Goal: Navigation & Orientation: Find specific page/section

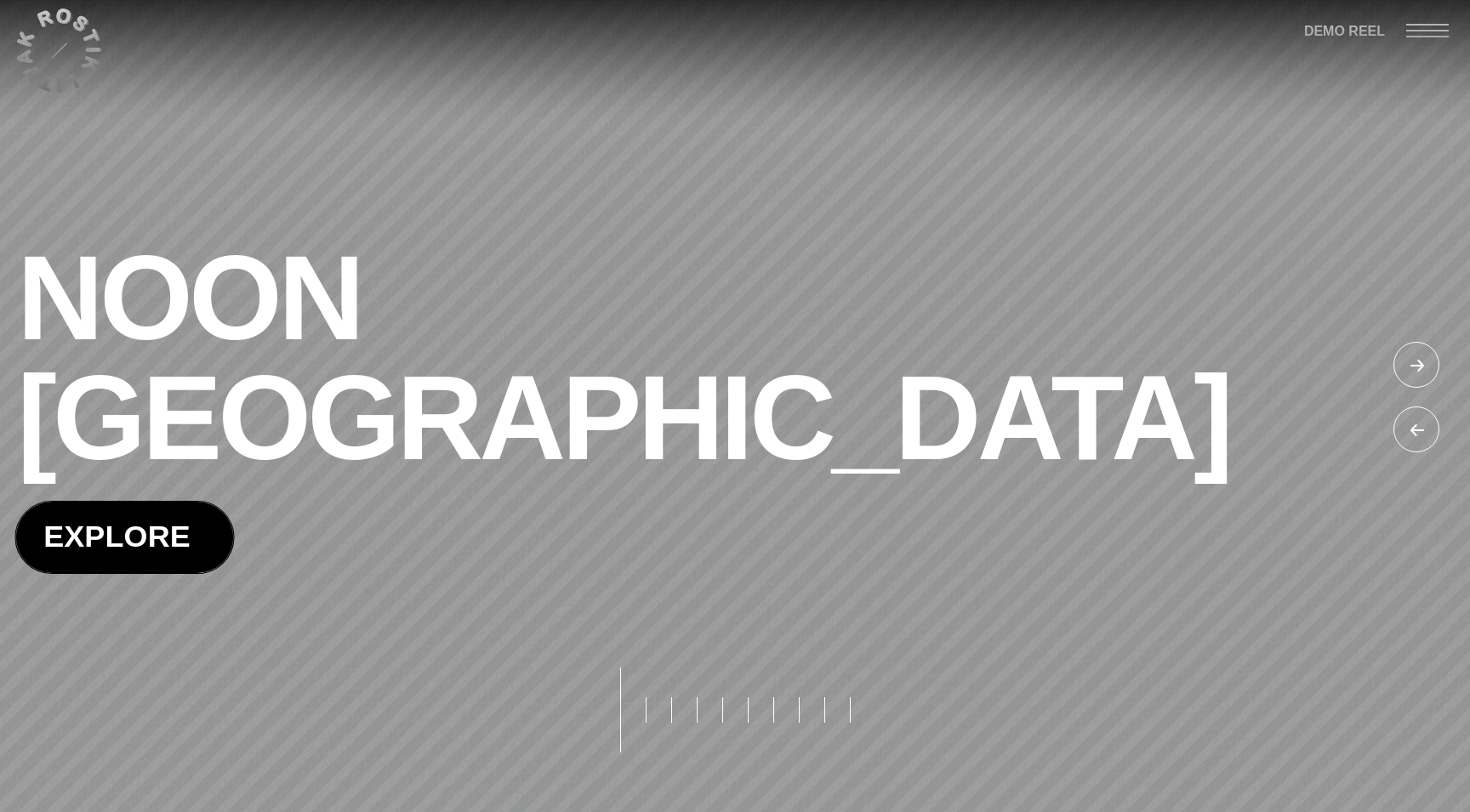
click at [180, 502] on span at bounding box center [124, 538] width 218 height 71
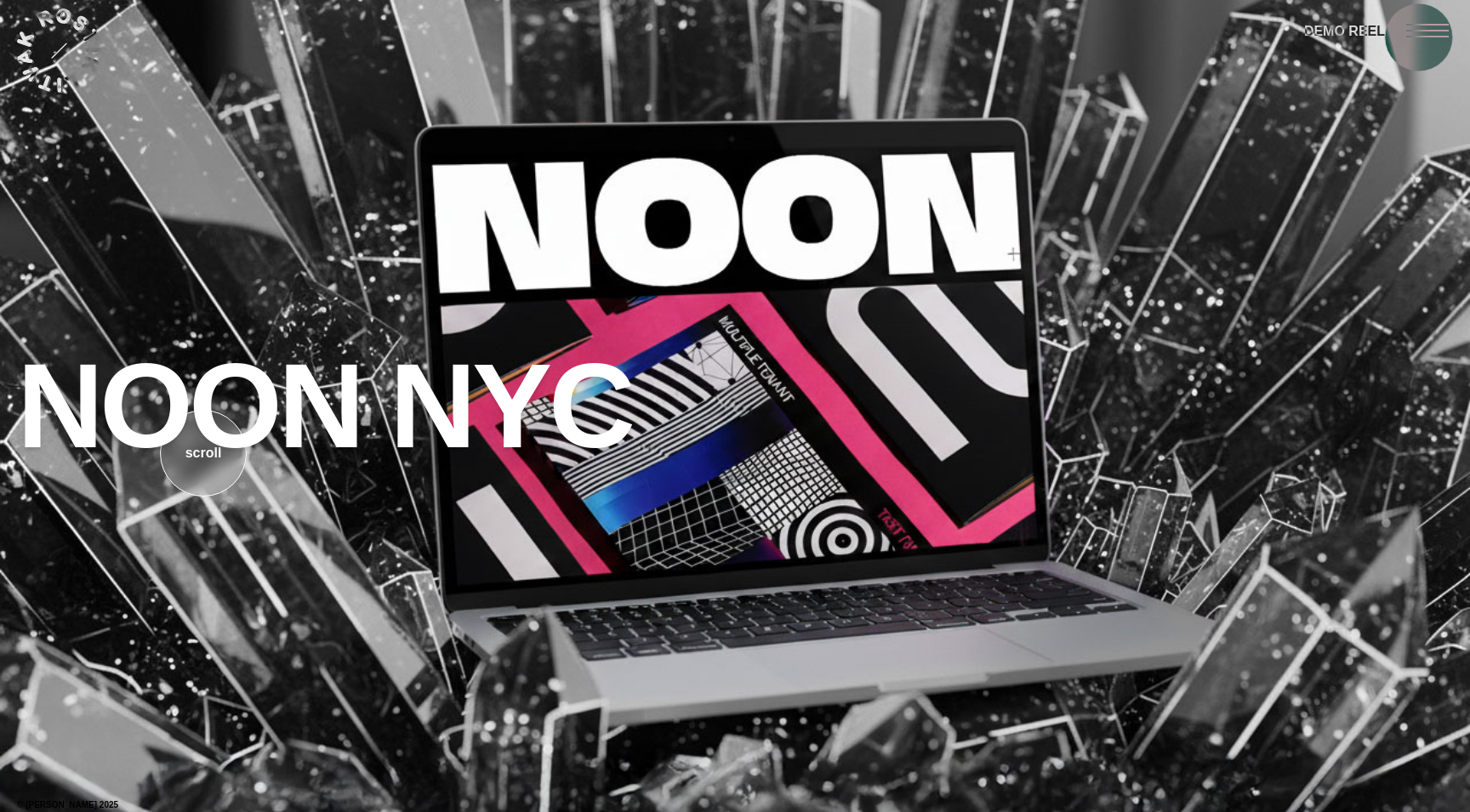
click at [1432, 26] on div at bounding box center [1438, 30] width 64 height 60
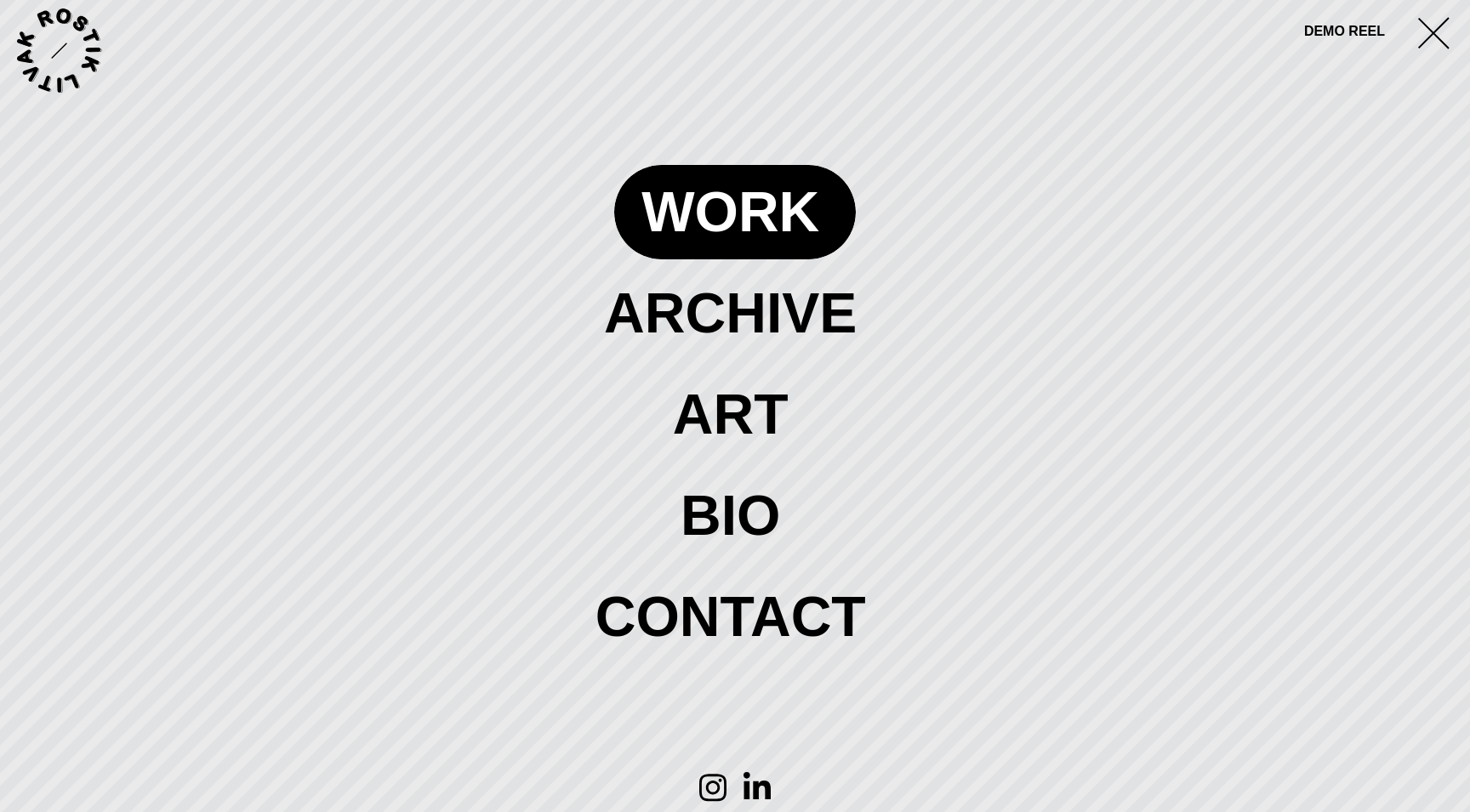
click at [742, 201] on span at bounding box center [735, 211] width 242 height 94
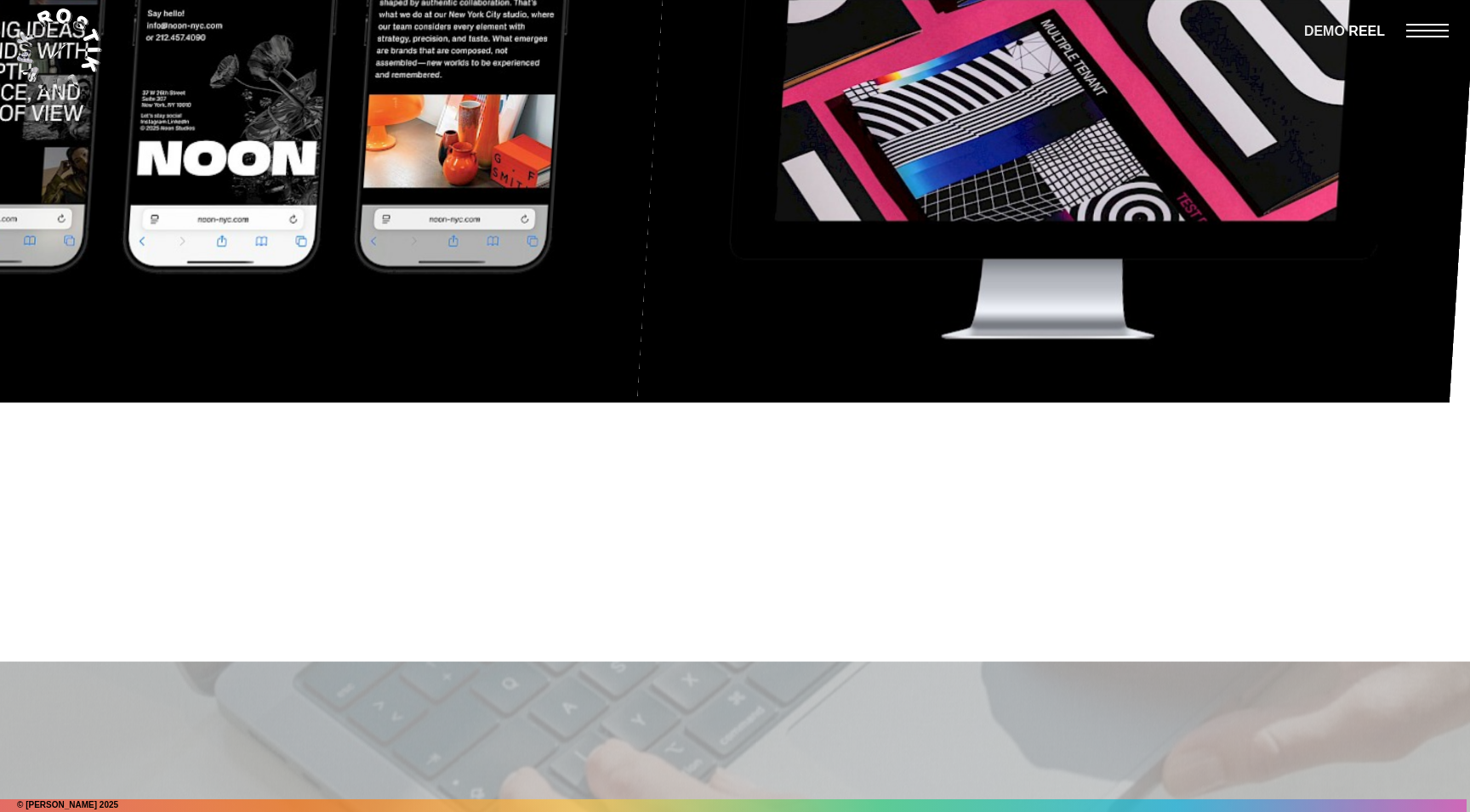
scroll to position [19922, 0]
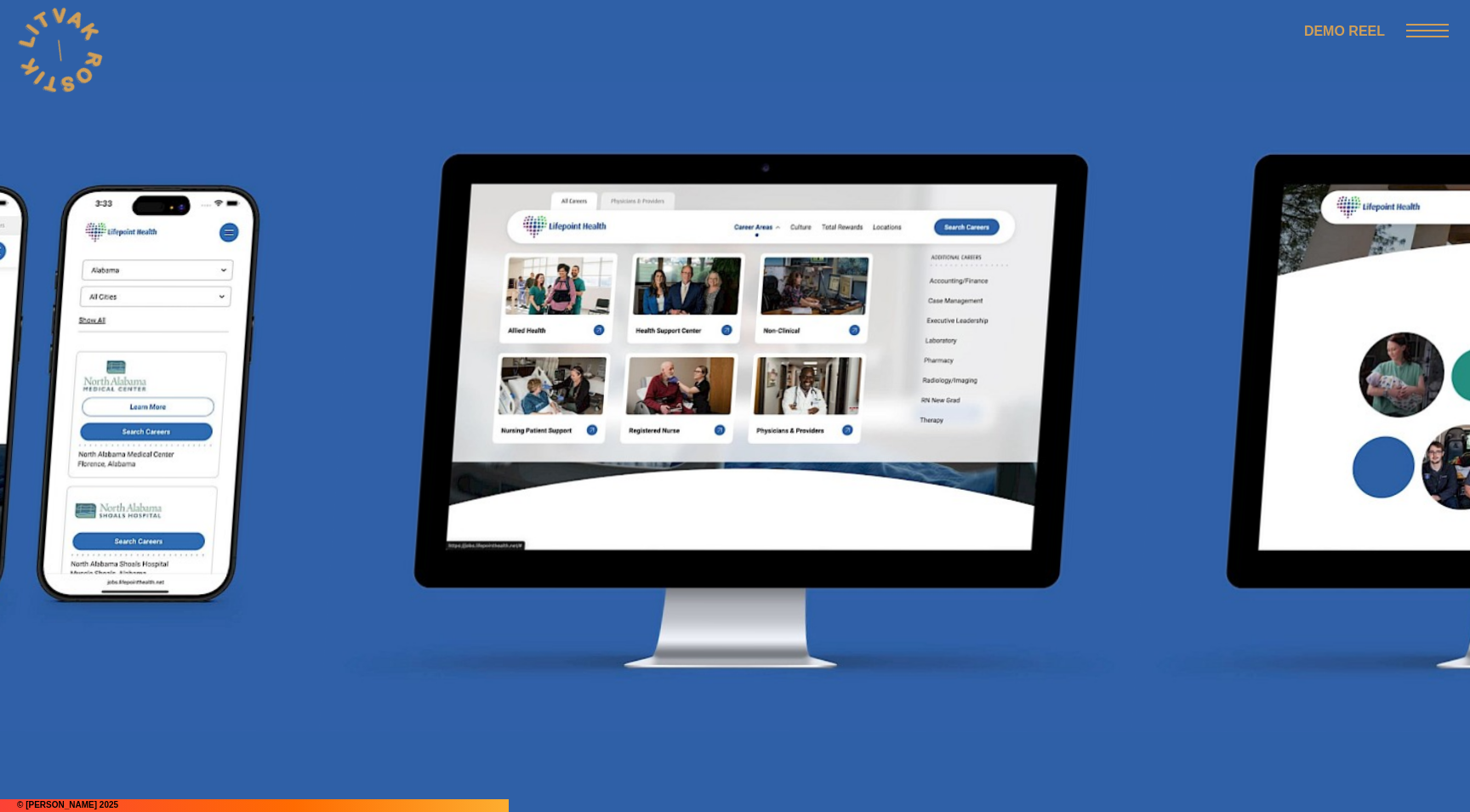
scroll to position [7871, 0]
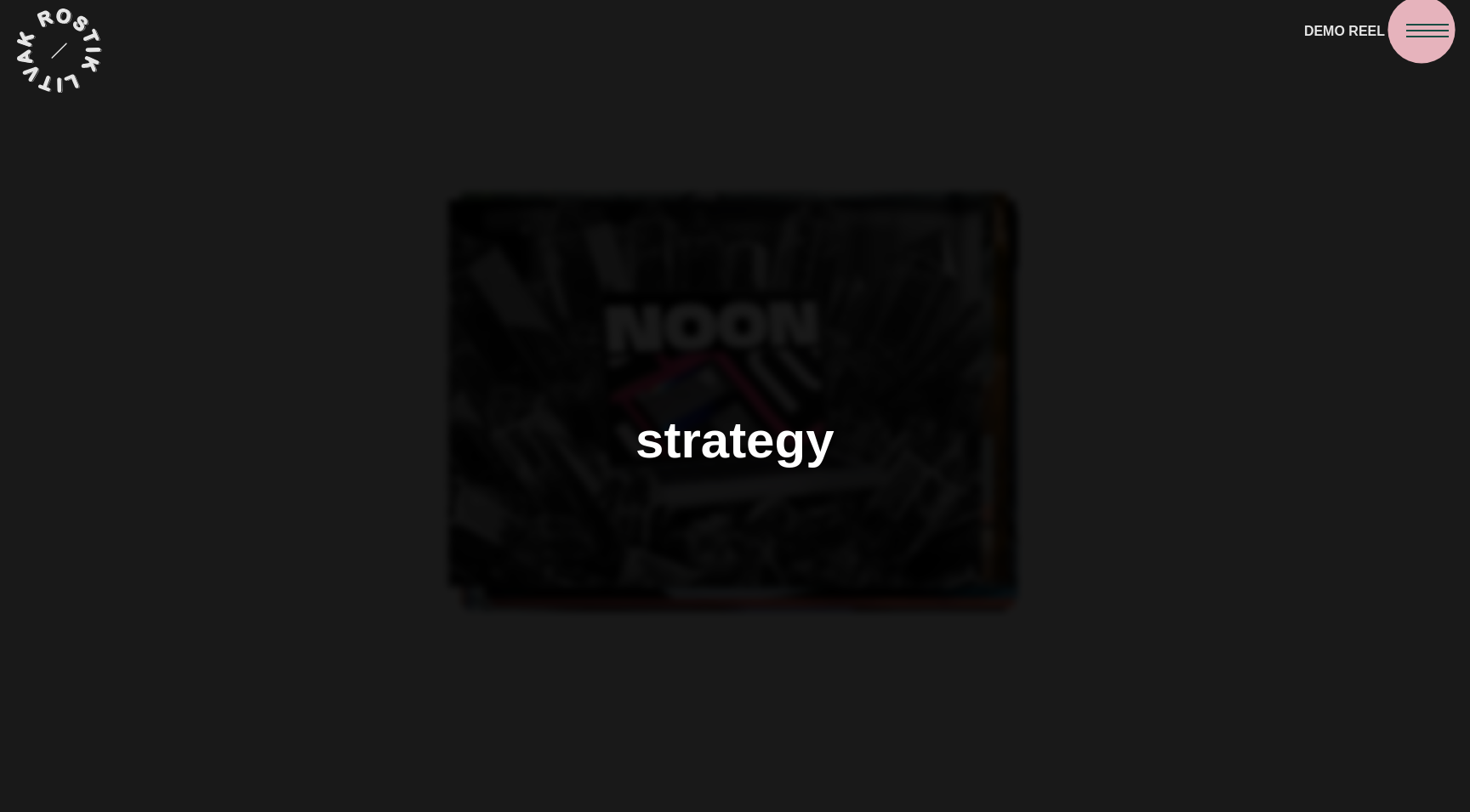
click at [1422, 30] on span at bounding box center [1428, 31] width 43 height 2
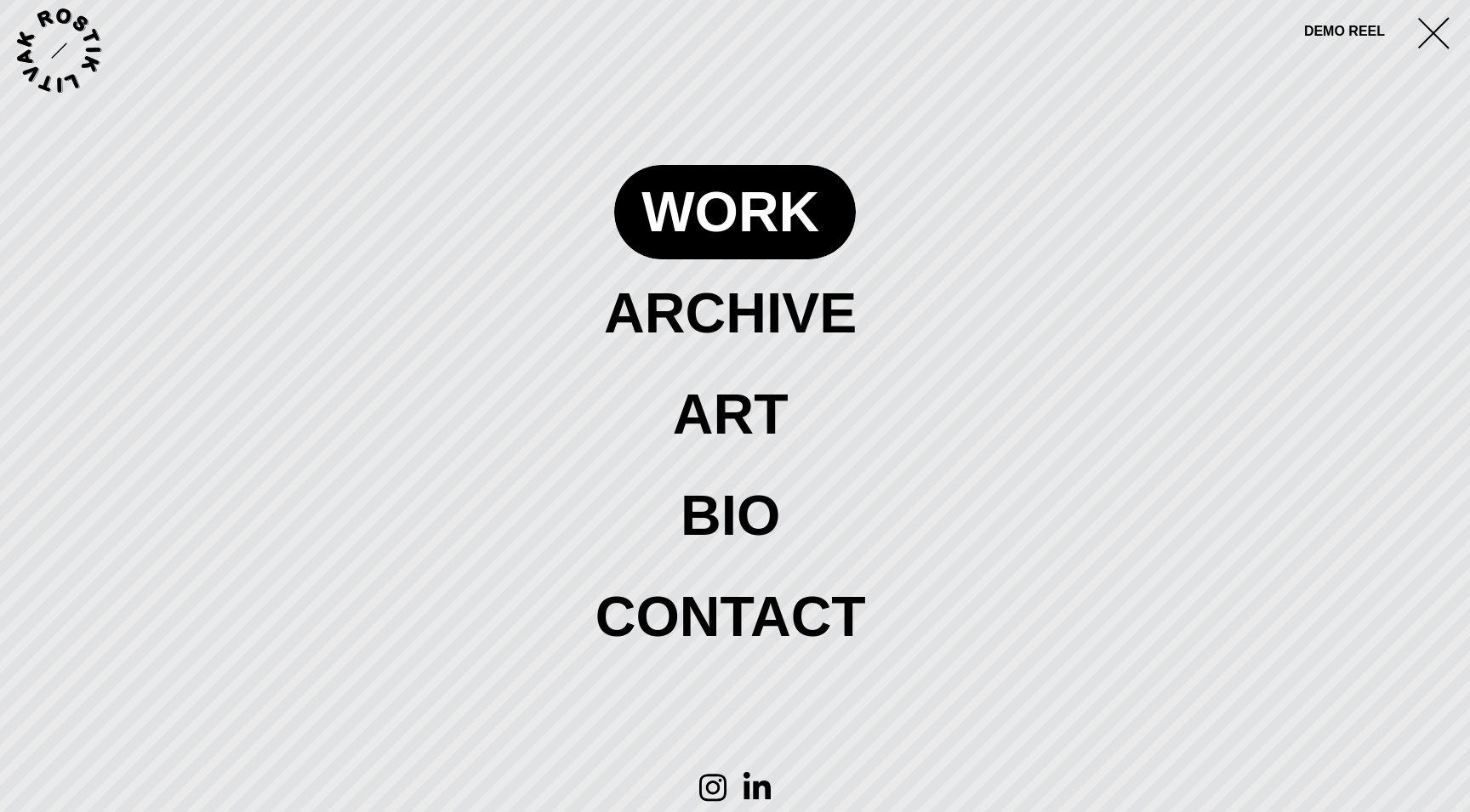
click at [755, 196] on span at bounding box center [735, 211] width 242 height 94
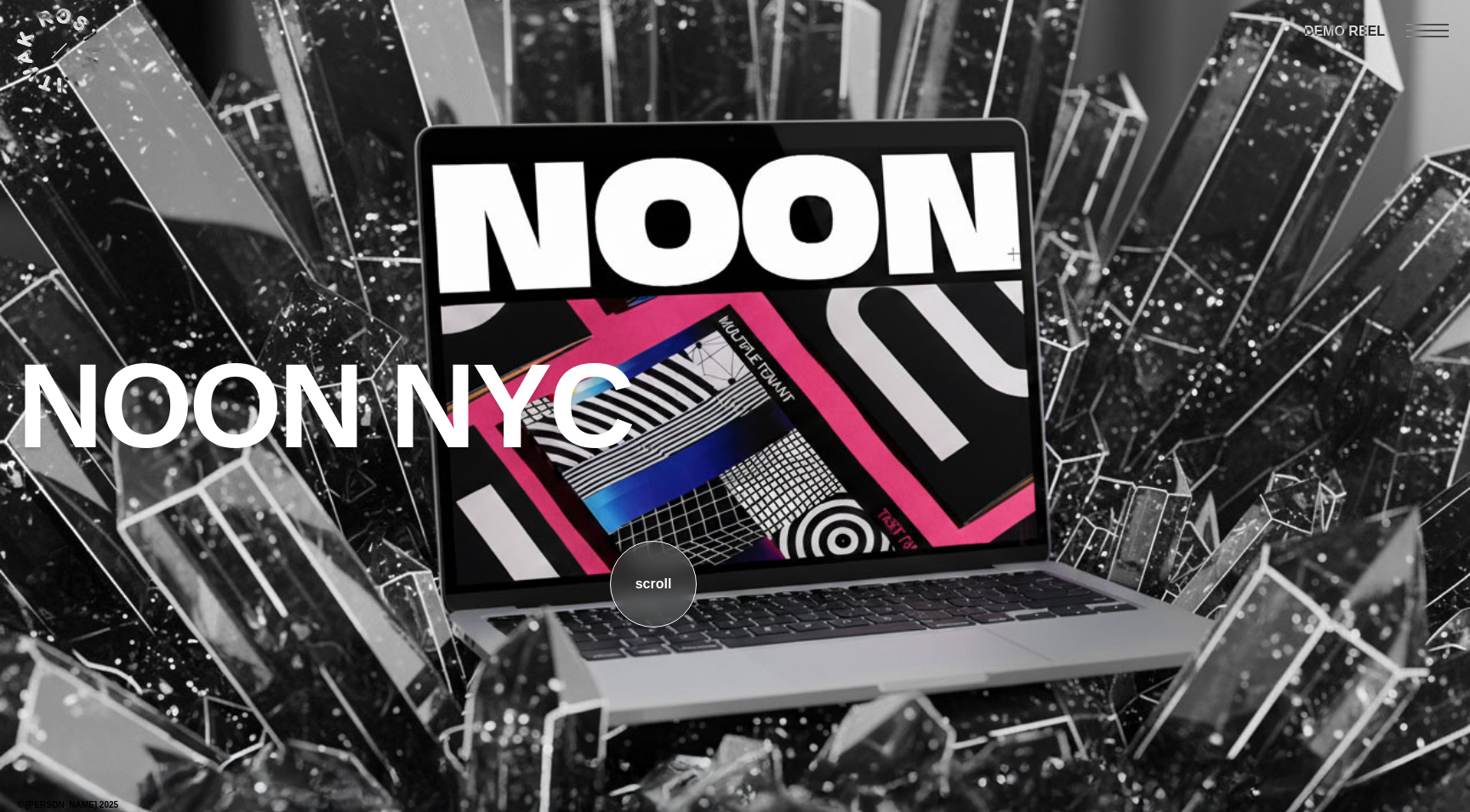
click at [653, 584] on div at bounding box center [735, 609] width 1470 height 406
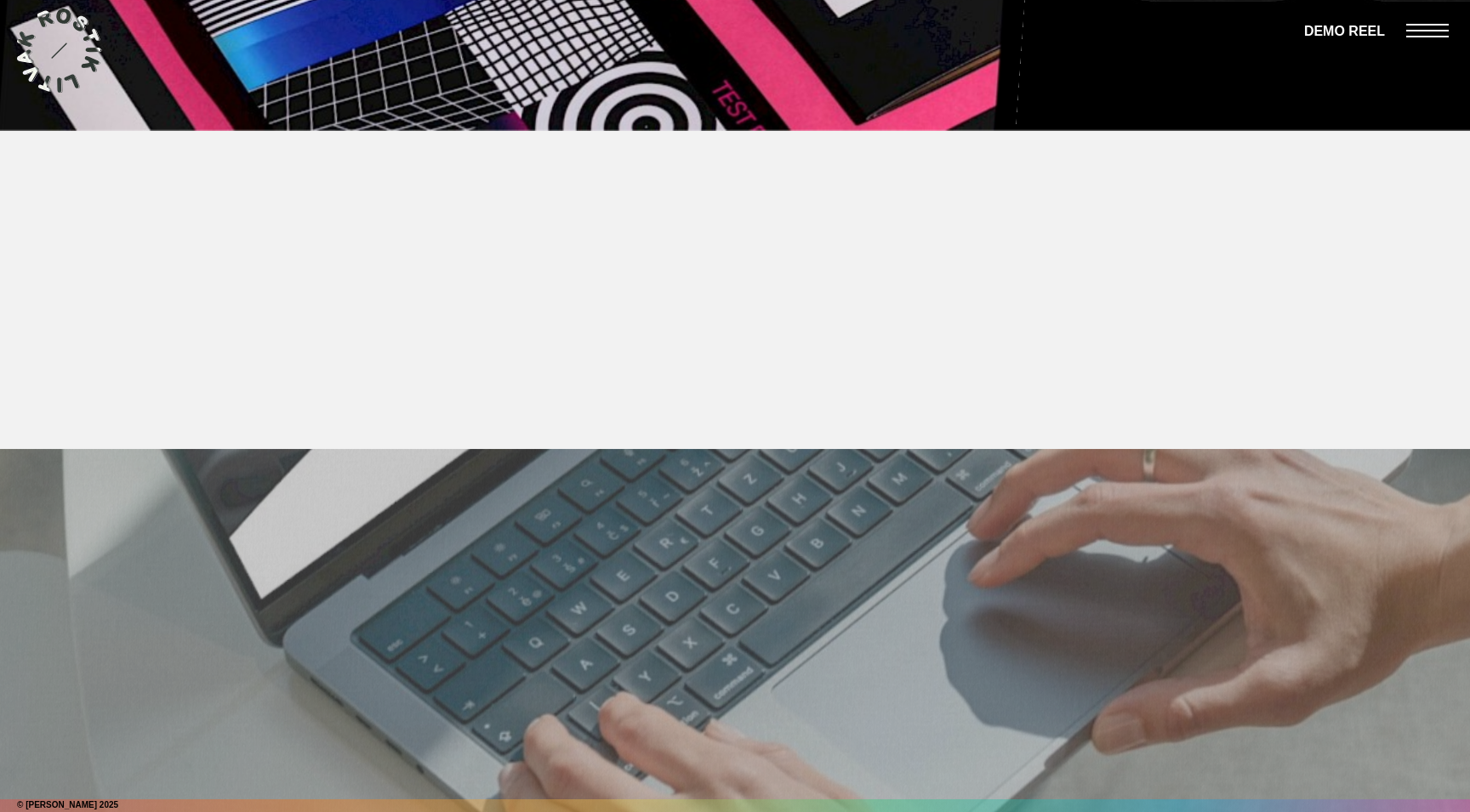
scroll to position [19922, 0]
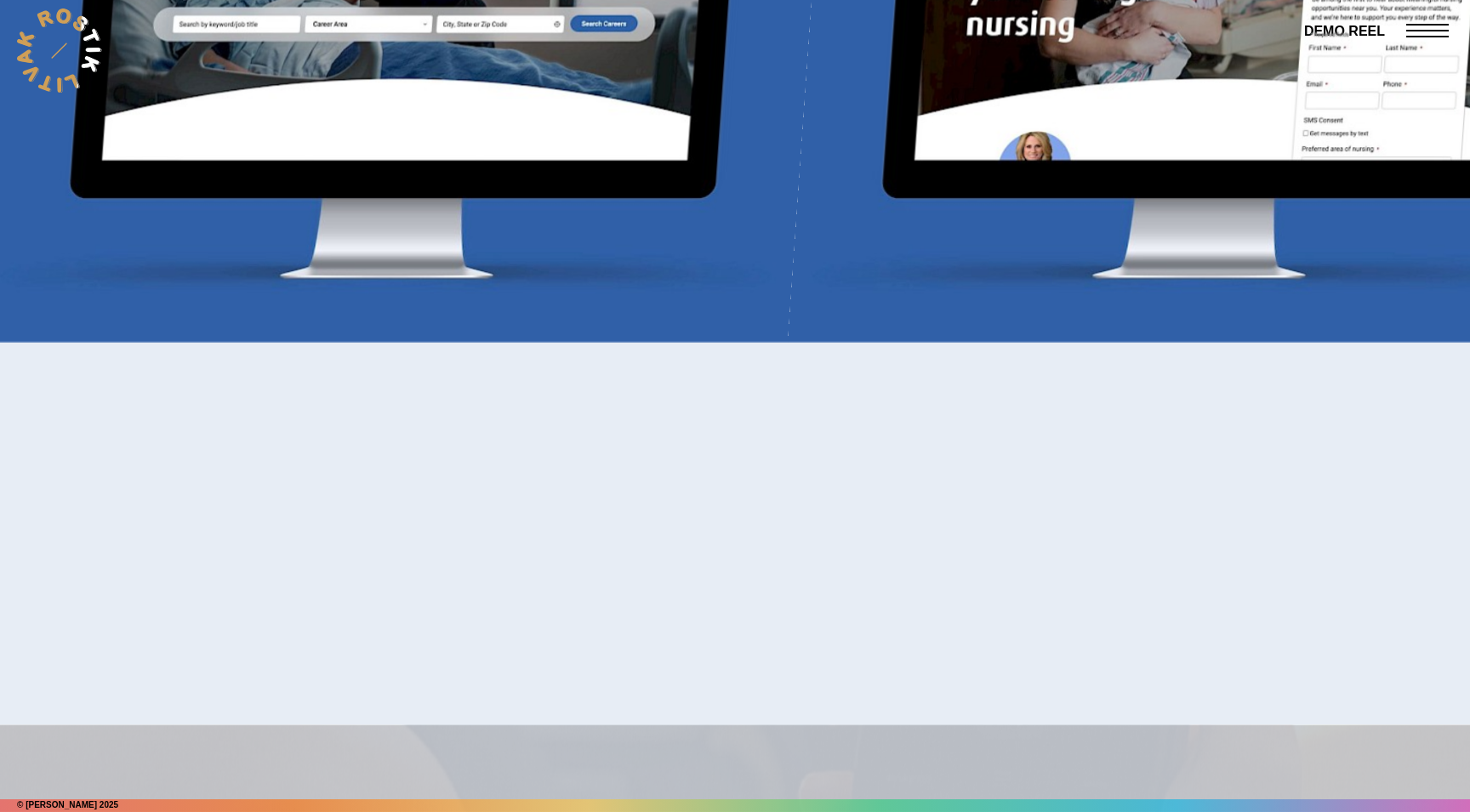
scroll to position [22256, 0]
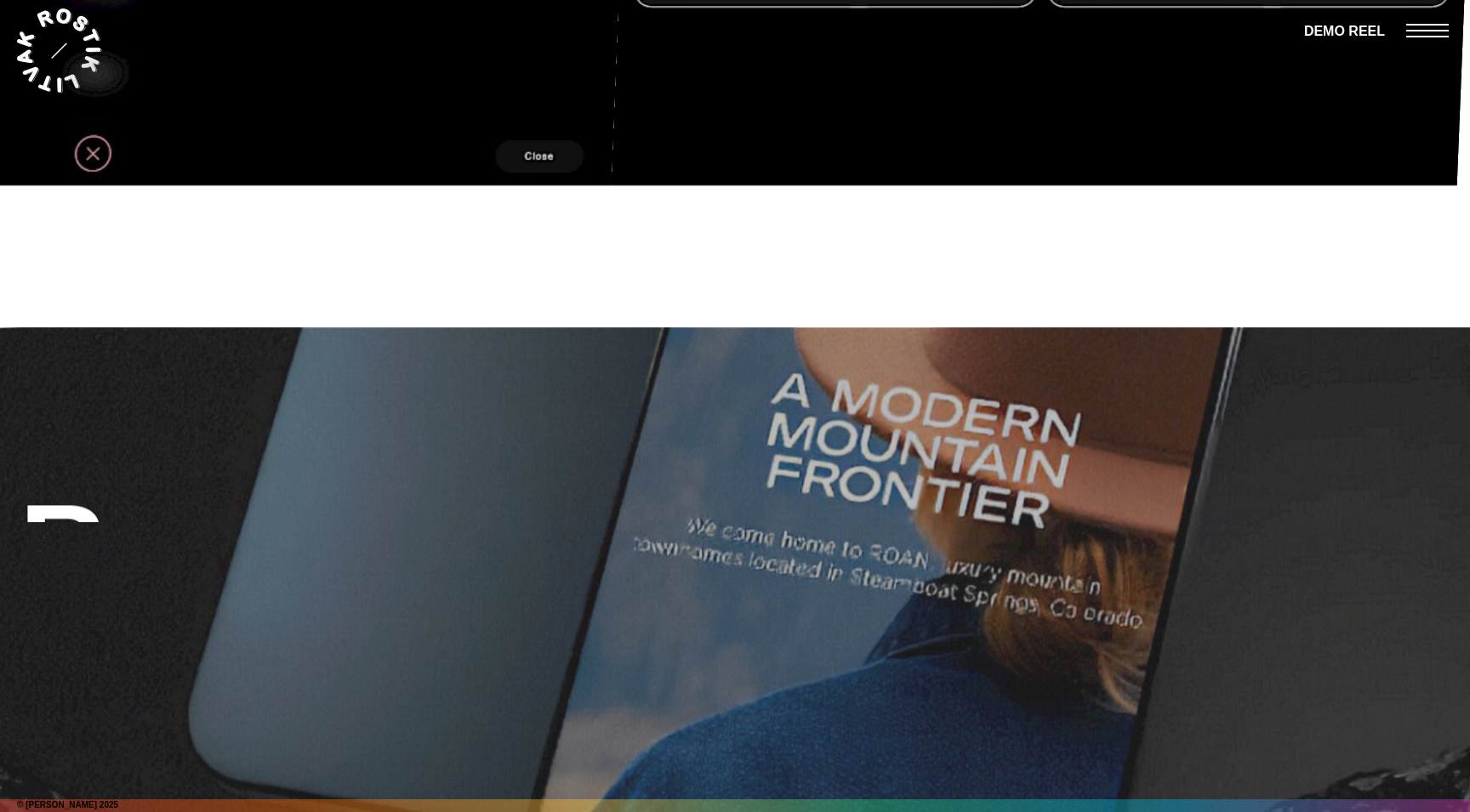
scroll to position [20454, 0]
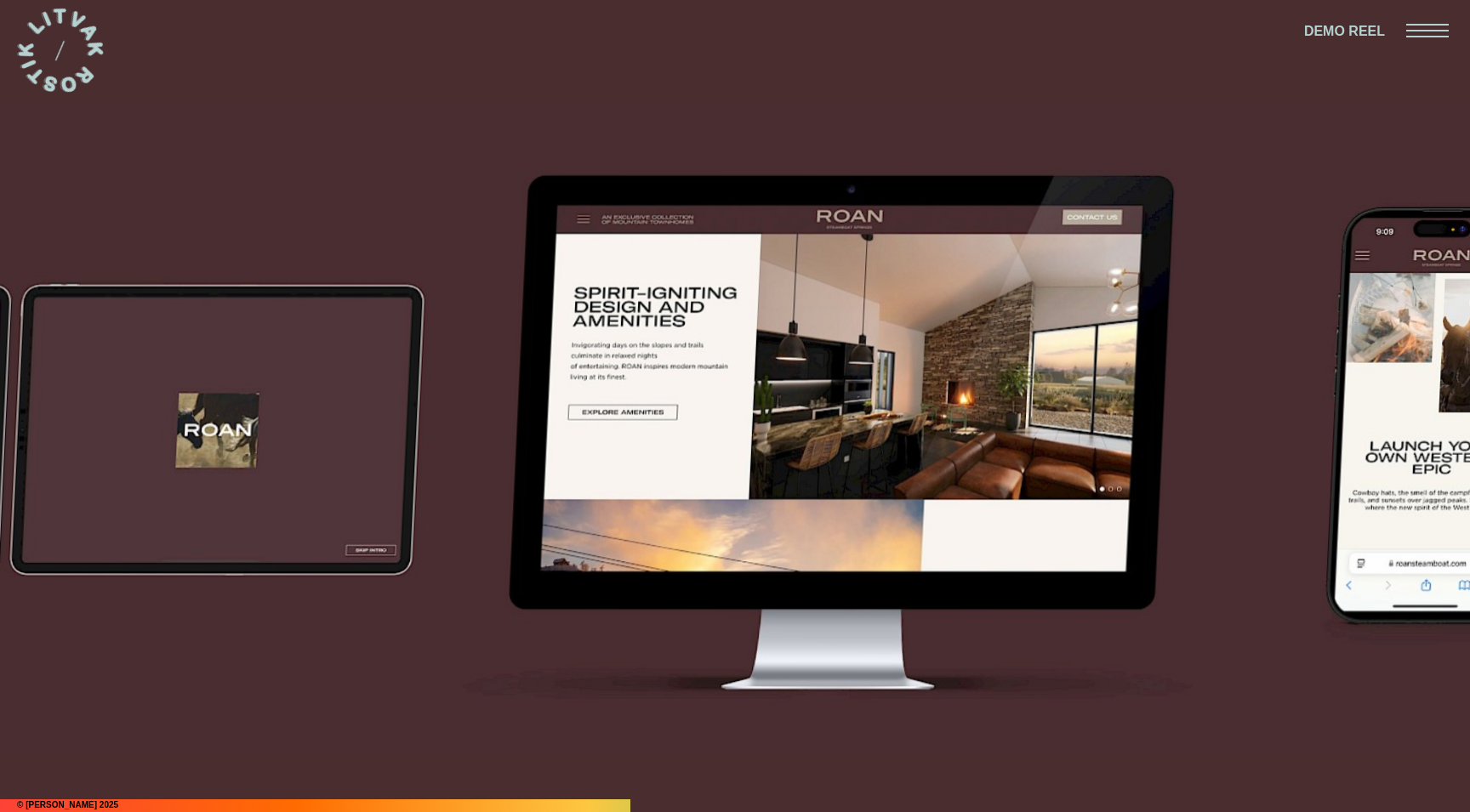
scroll to position [7731, 0]
